Goal: Task Accomplishment & Management: Use online tool/utility

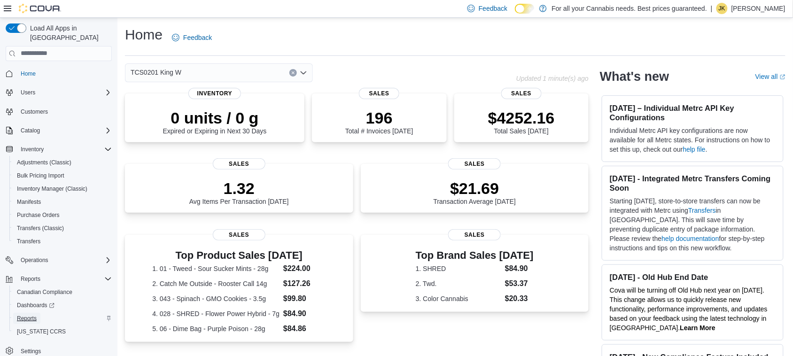
click at [31, 315] on span "Reports" at bounding box center [27, 319] width 20 height 8
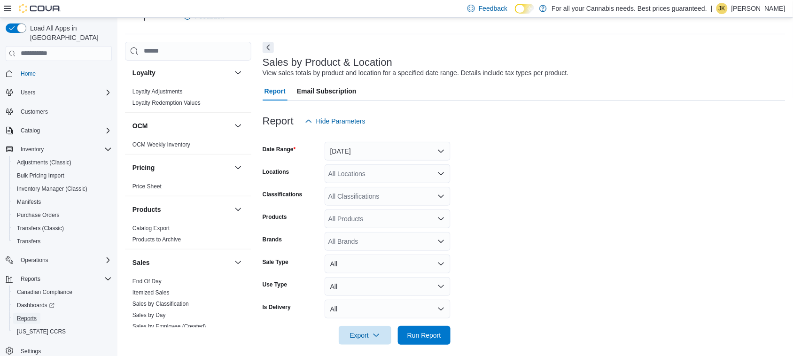
scroll to position [628, 0]
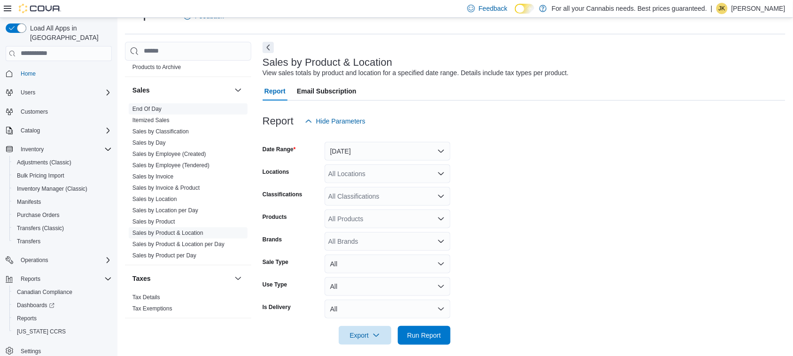
click at [155, 106] on link "End Of Day" at bounding box center [146, 109] width 29 height 7
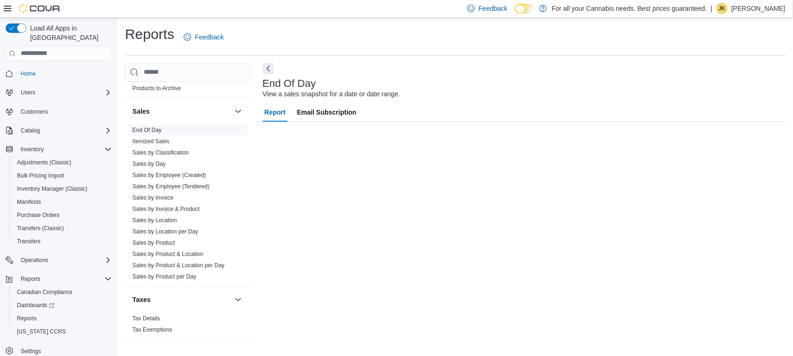
scroll to position [0, 0]
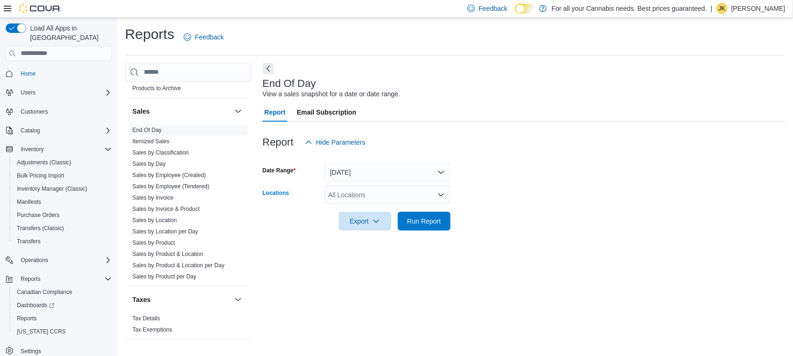
click at [365, 193] on div "All Locations" at bounding box center [387, 194] width 126 height 19
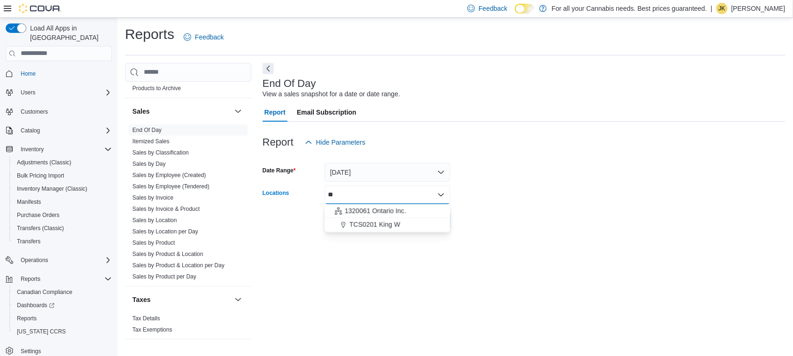
type input "***"
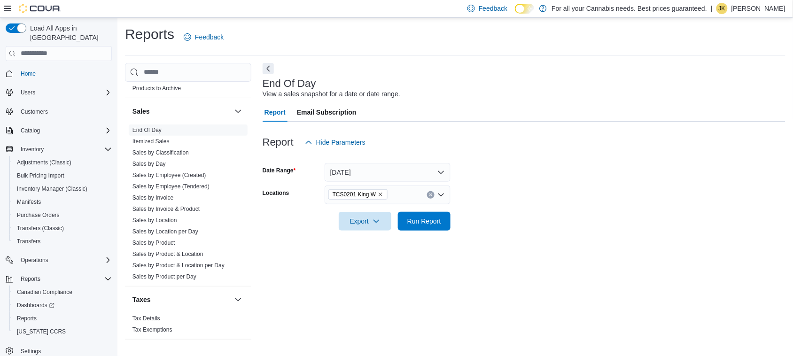
click at [534, 201] on form "Date Range Today Locations TCS0201 King W Export Run Report" at bounding box center [524, 191] width 523 height 79
click at [414, 221] on span "Run Report" at bounding box center [424, 220] width 34 height 9
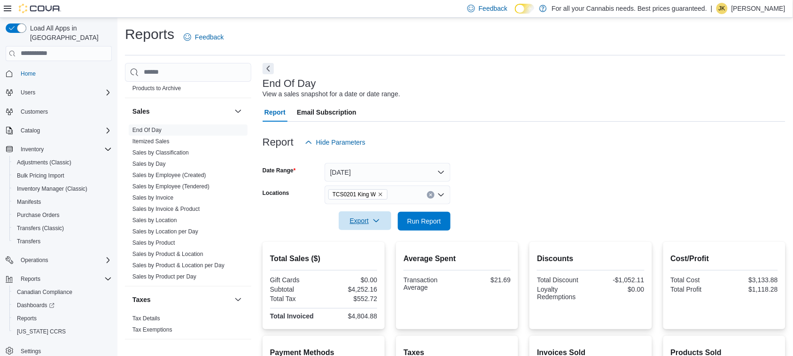
click at [374, 220] on icon "button" at bounding box center [376, 221] width 8 height 8
click at [369, 261] on span "Export to Pdf" at bounding box center [366, 259] width 42 height 8
